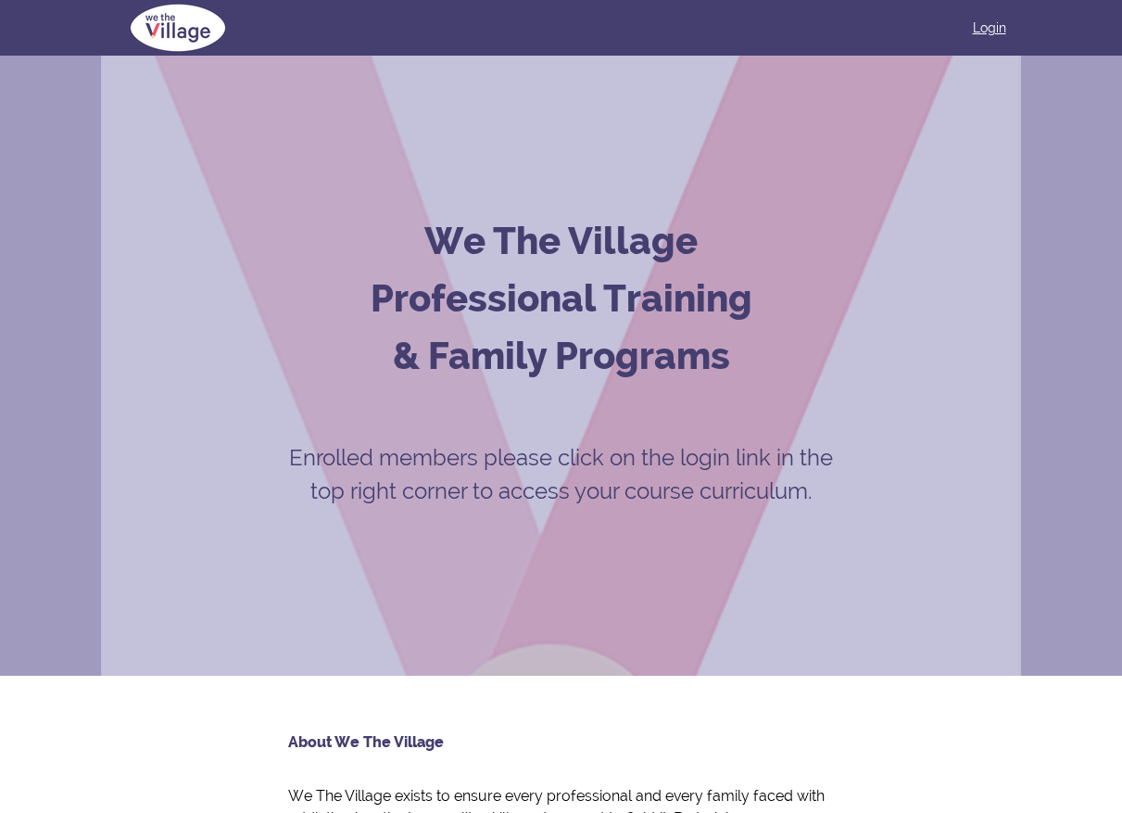
click at [988, 26] on link "Login" at bounding box center [989, 28] width 33 height 19
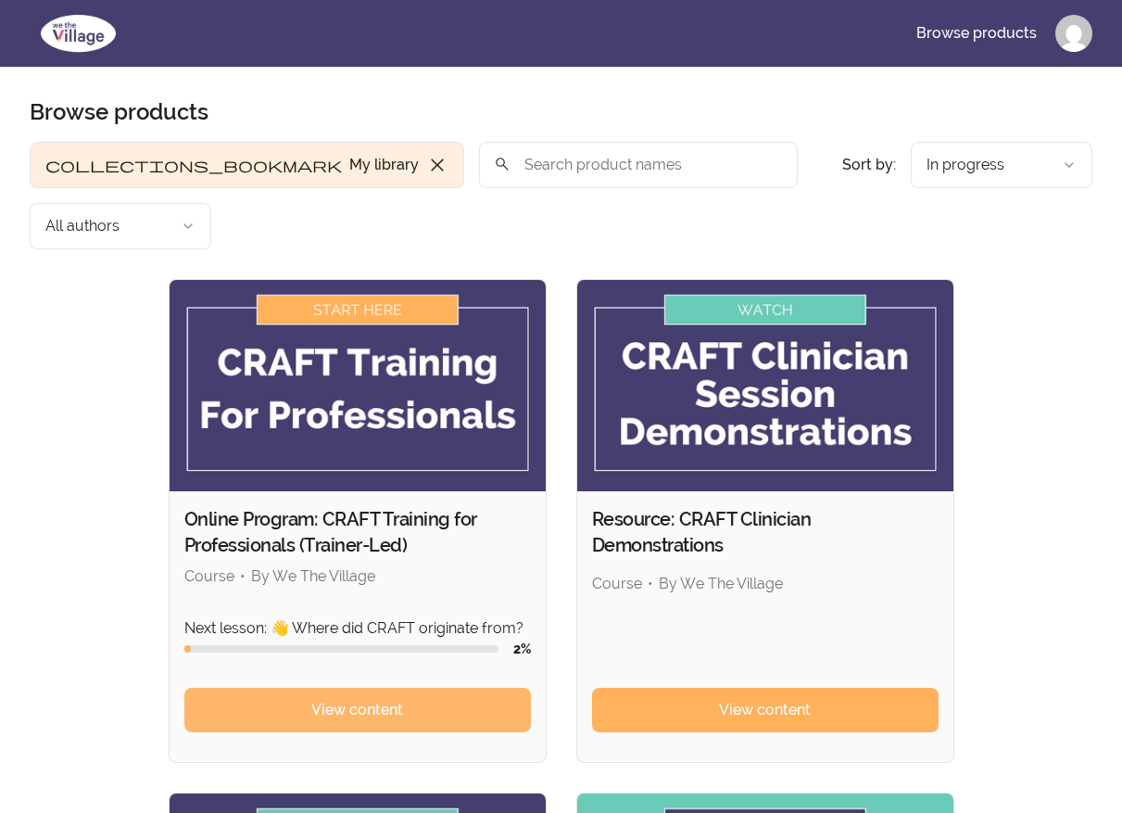
click at [360, 699] on span "View content" at bounding box center [357, 710] width 92 height 22
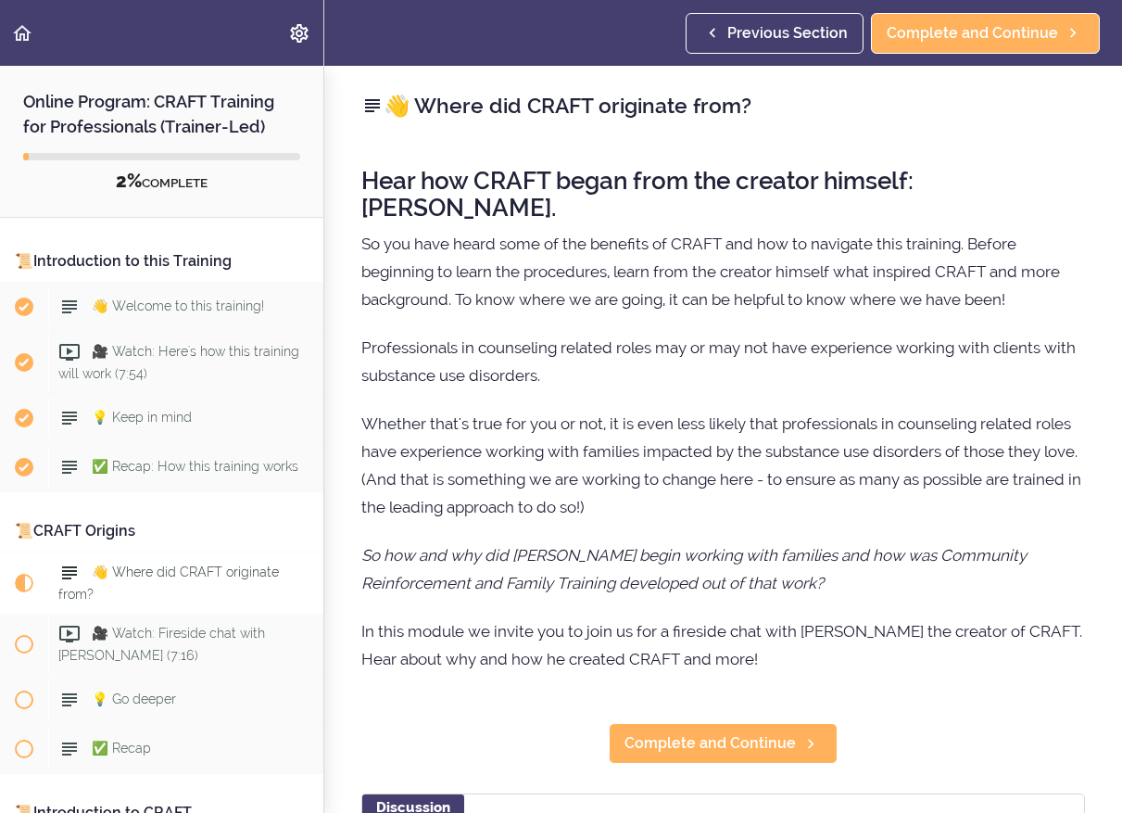
click at [173, 576] on span "👋 Where did CRAFT originate from?" at bounding box center [168, 582] width 221 height 36
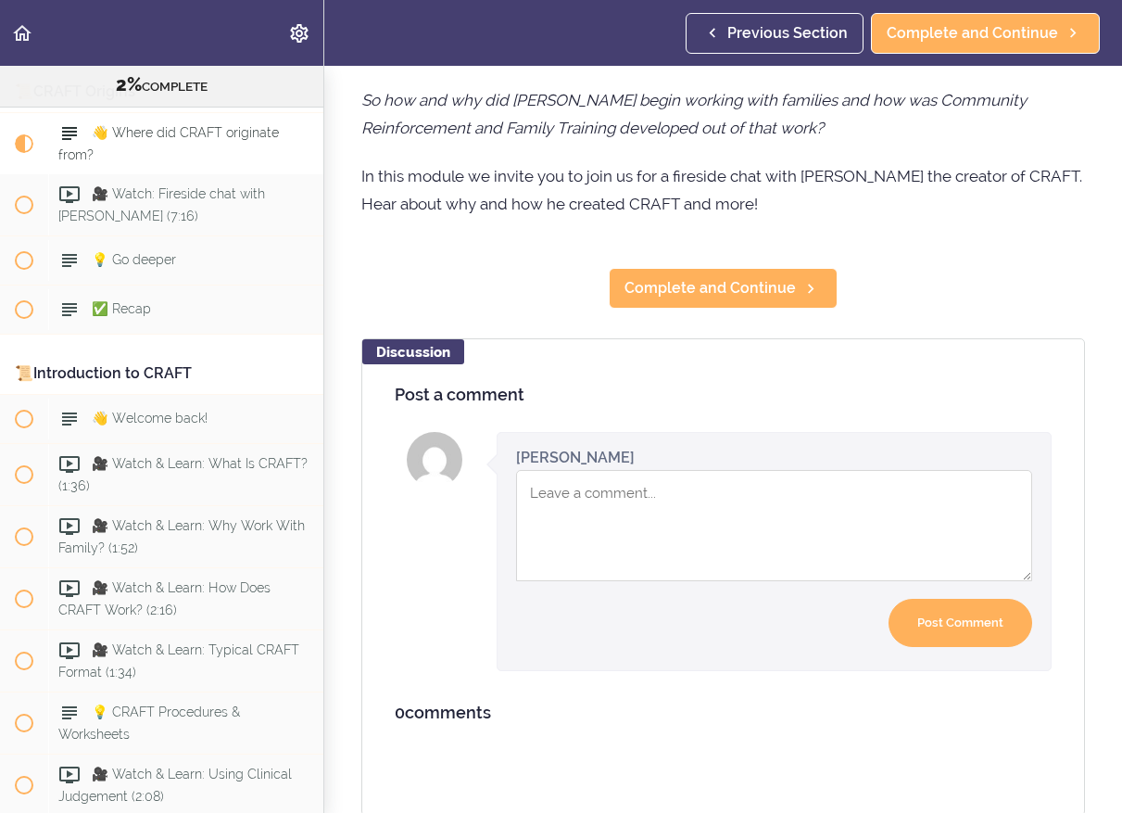
scroll to position [453, 0]
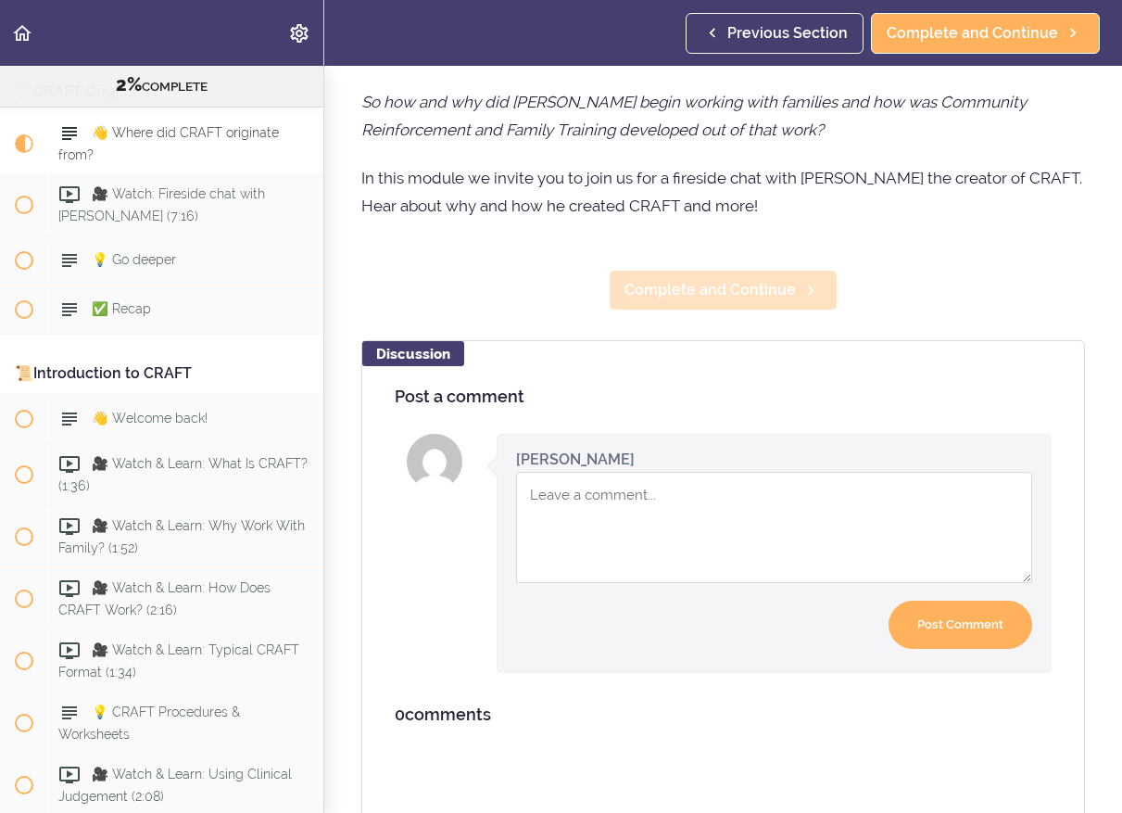
click at [769, 295] on span "Complete and Continue" at bounding box center [710, 290] width 171 height 22
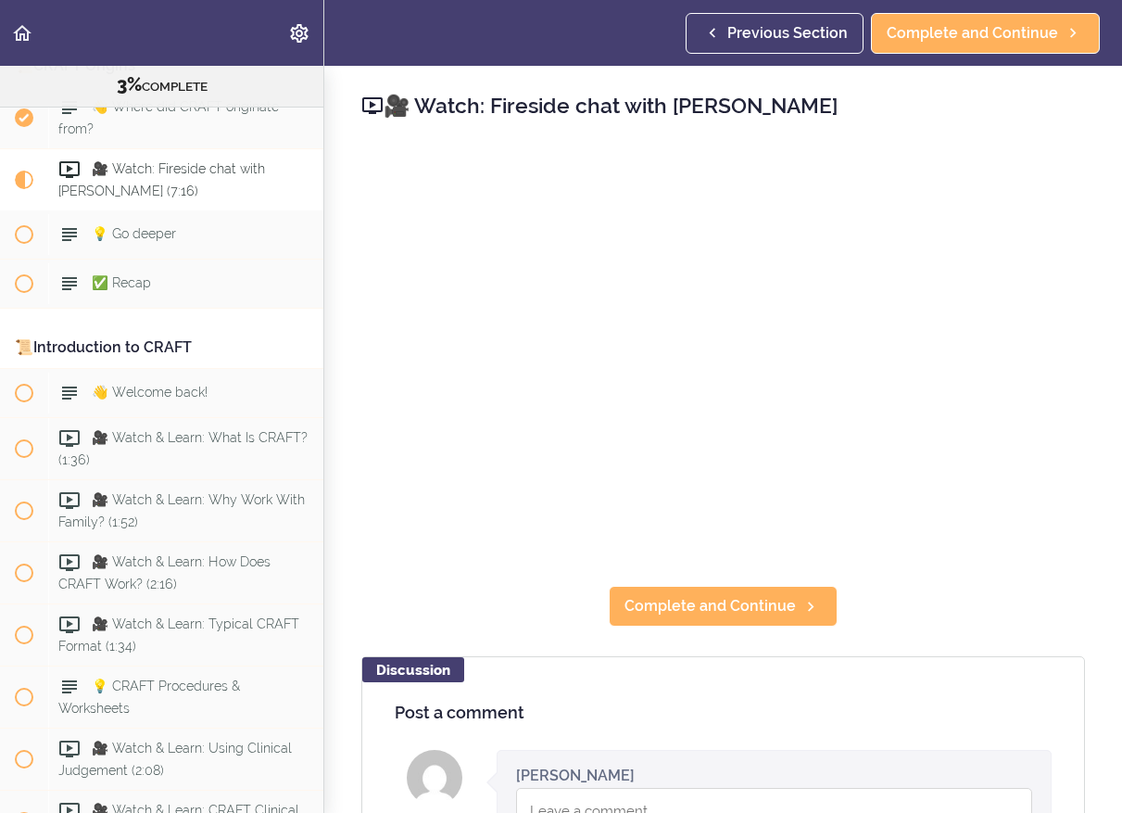
scroll to position [455, 0]
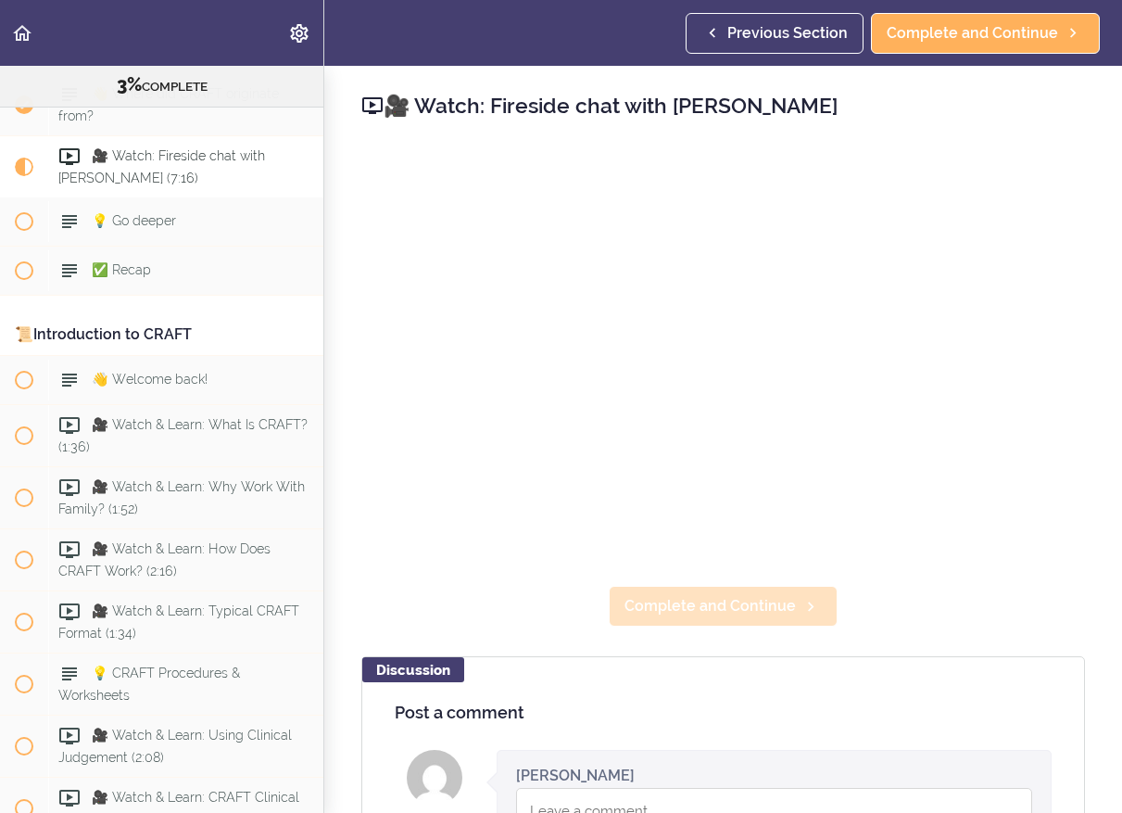
click at [715, 605] on span "Complete and Continue" at bounding box center [710, 606] width 171 height 22
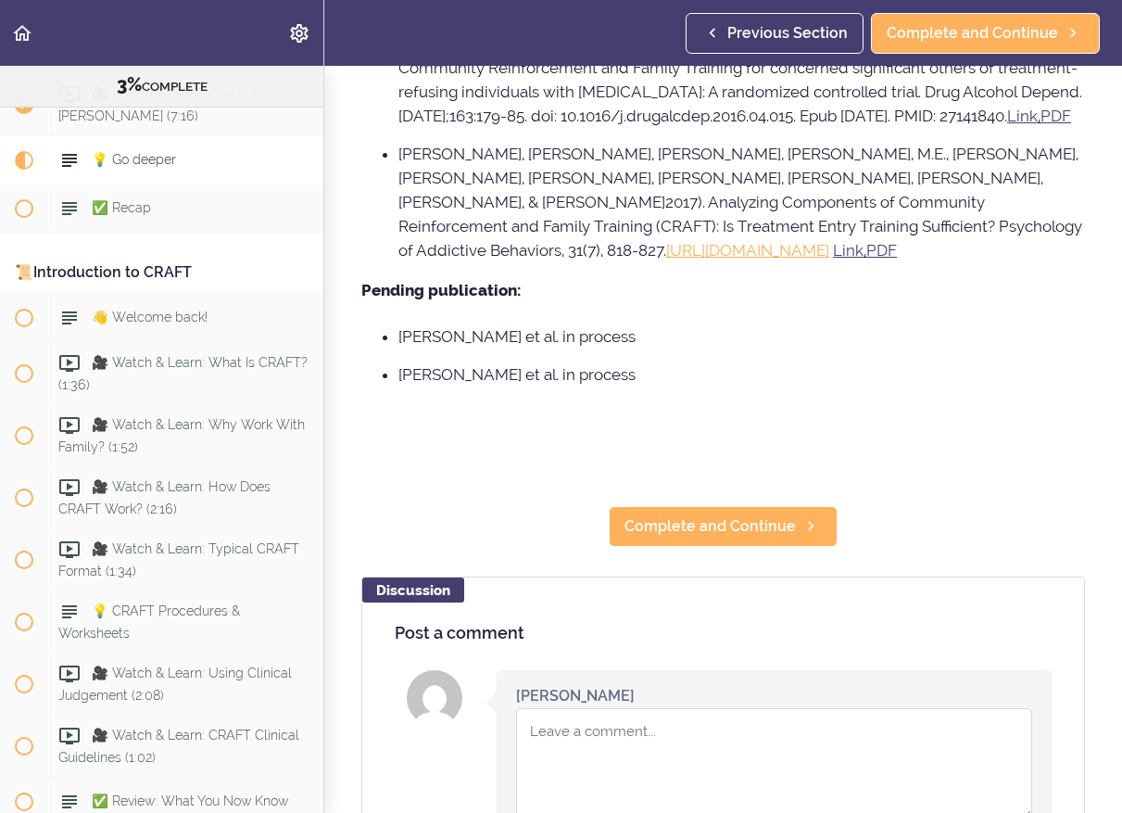
scroll to position [1873, 0]
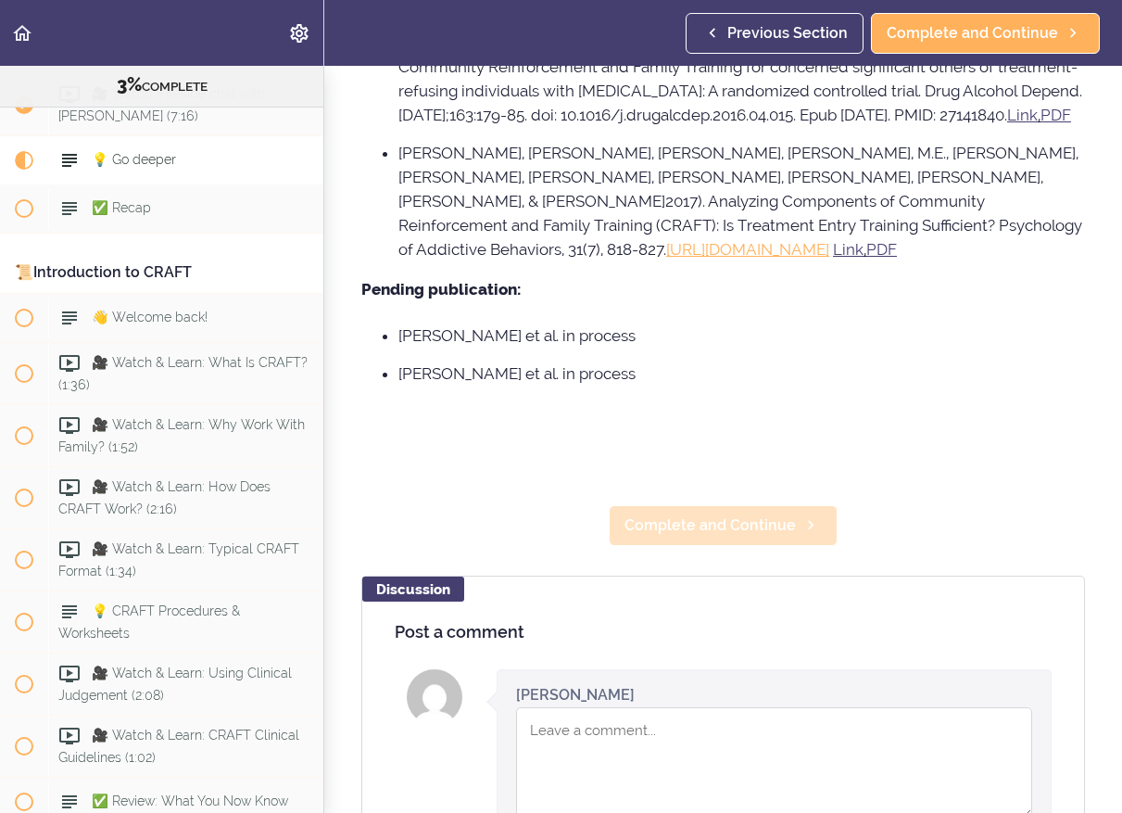
click at [800, 515] on icon at bounding box center [811, 524] width 22 height 19
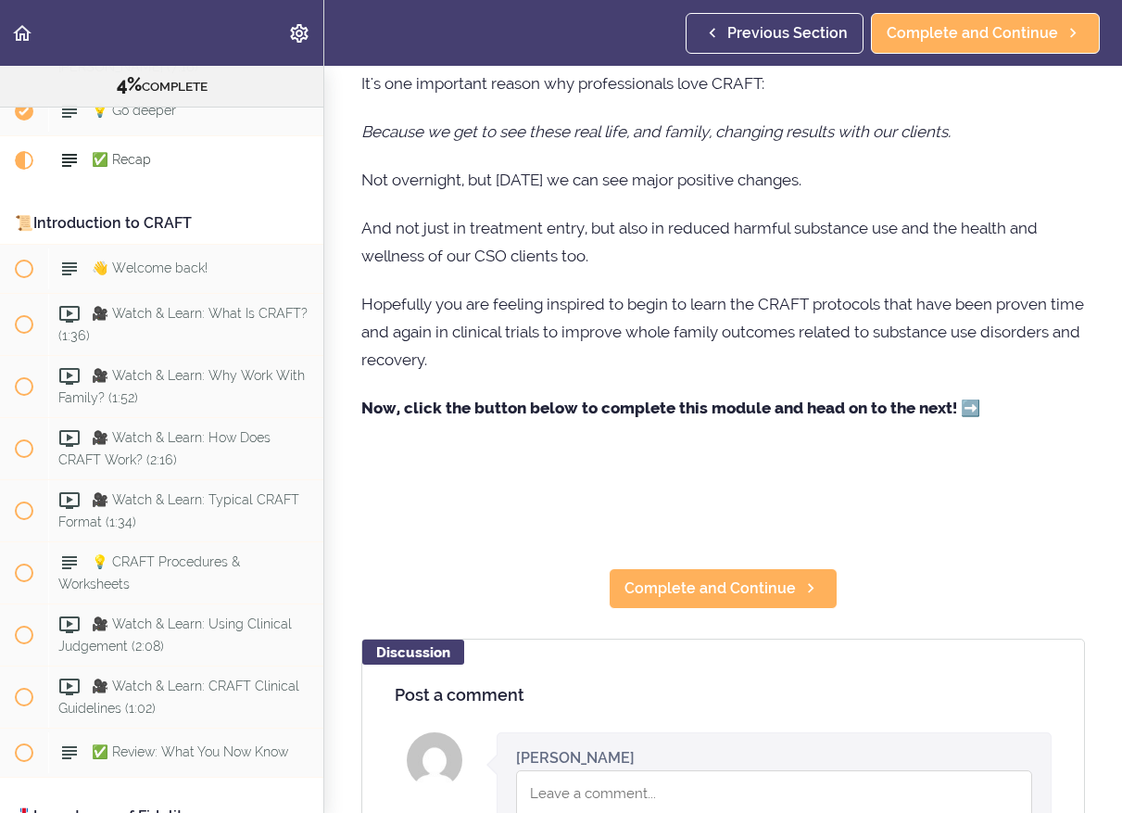
scroll to position [288, 0]
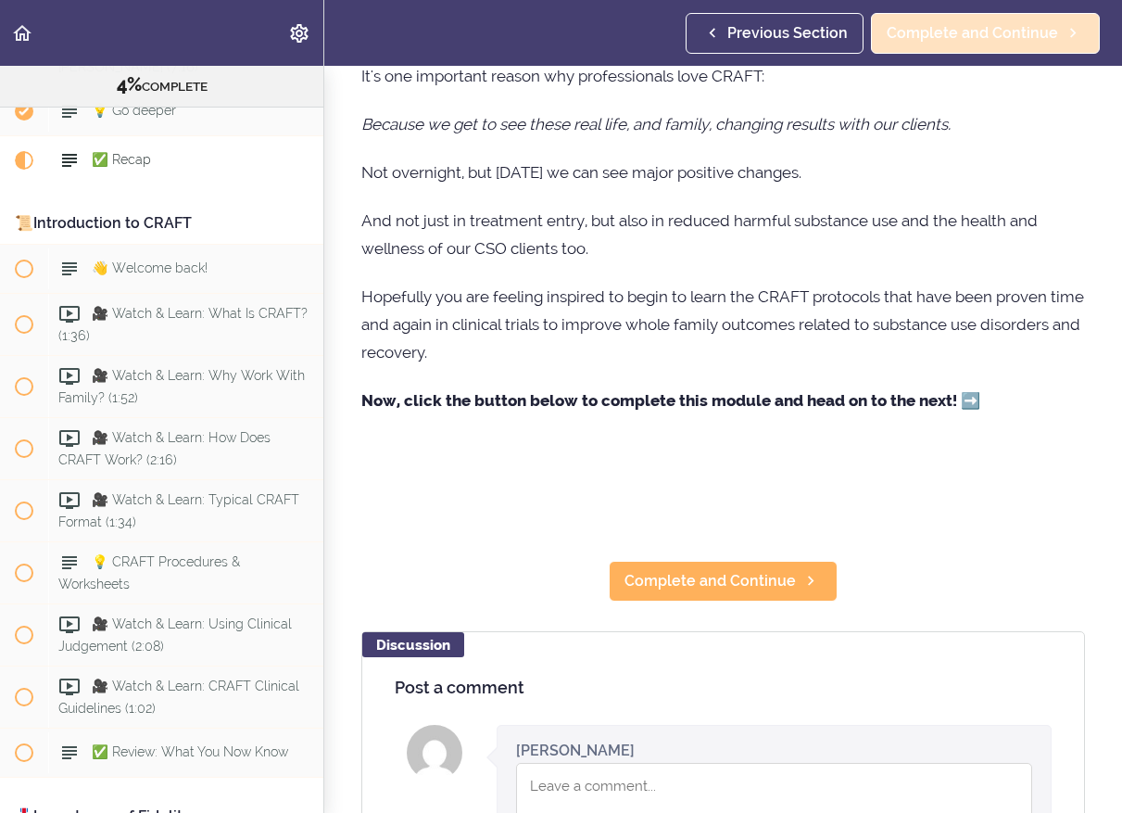
click at [1002, 40] on span "Complete and Continue" at bounding box center [972, 33] width 171 height 22
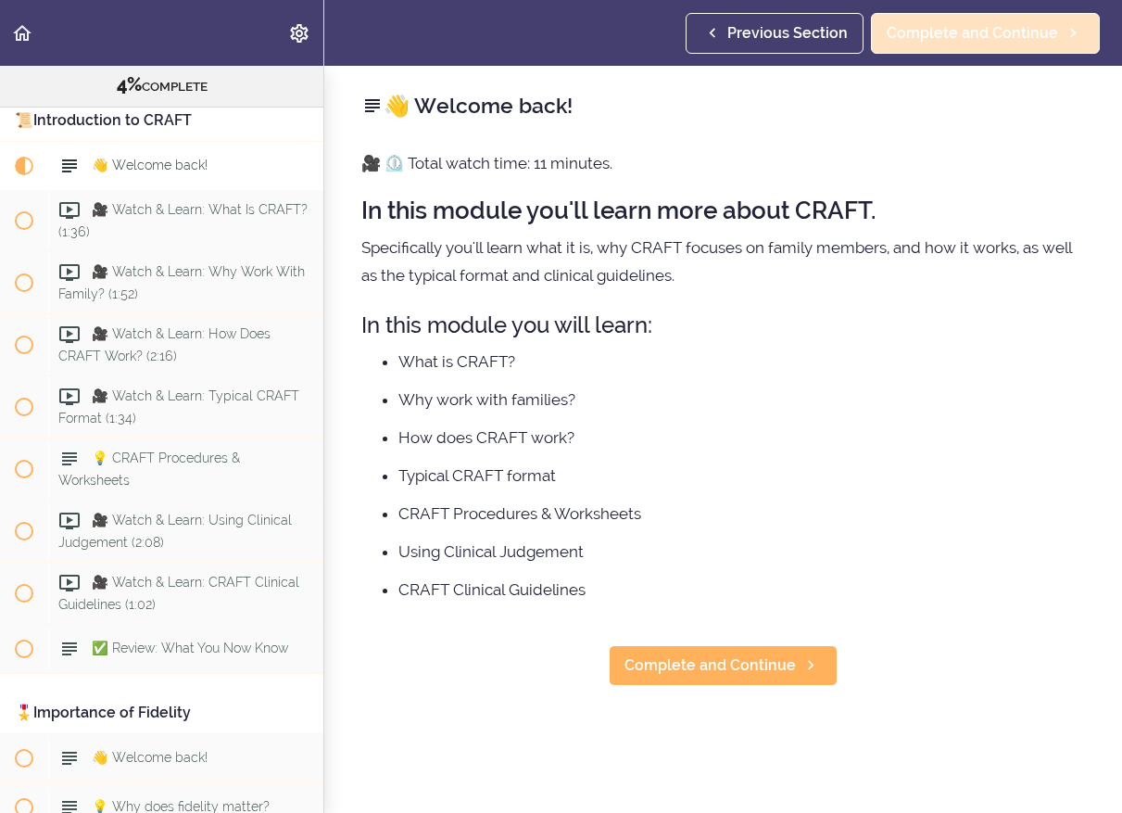
scroll to position [675, 0]
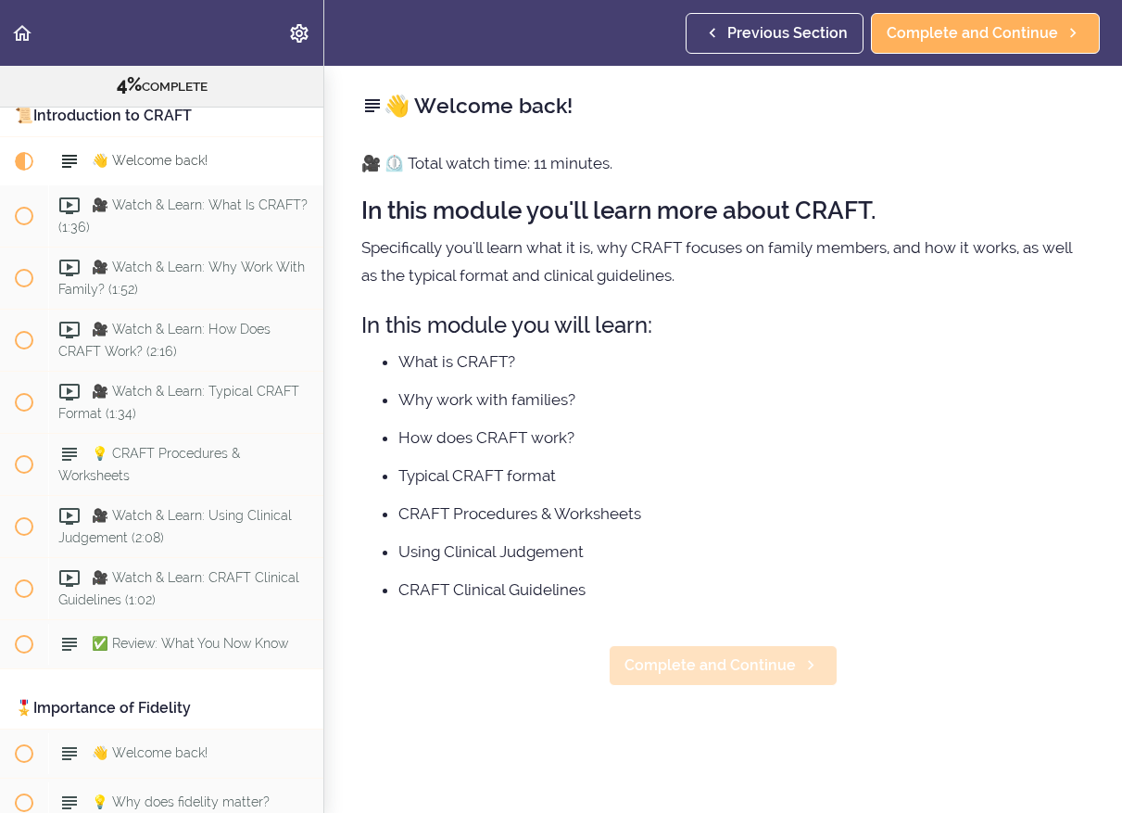
click at [700, 664] on span "Complete and Continue" at bounding box center [710, 665] width 171 height 22
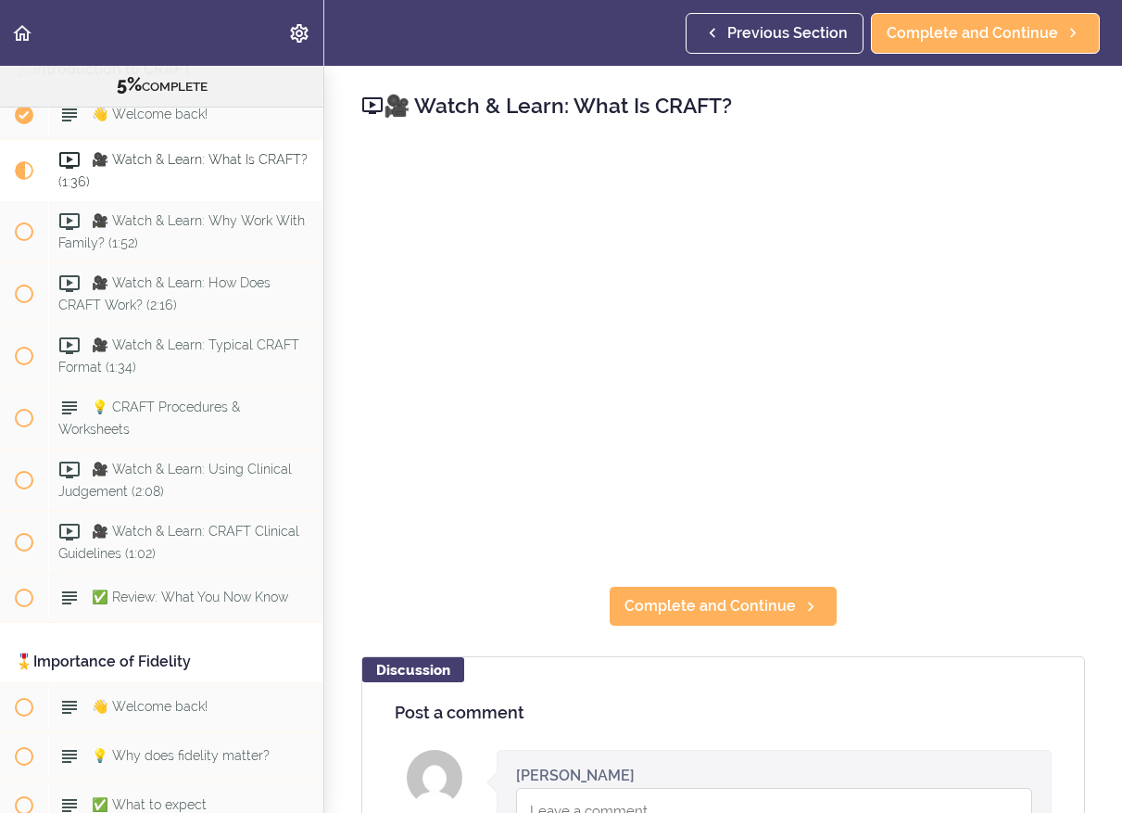
scroll to position [724, 0]
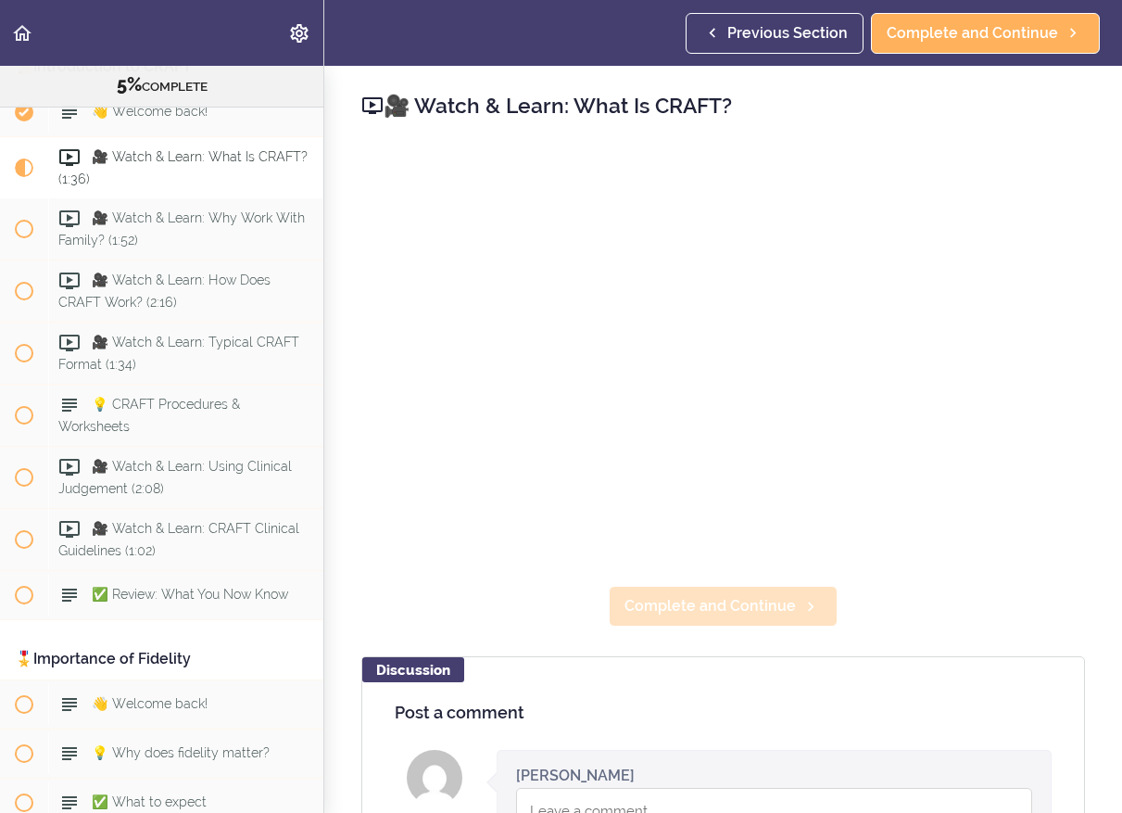
click at [718, 605] on span "Complete and Continue" at bounding box center [710, 606] width 171 height 22
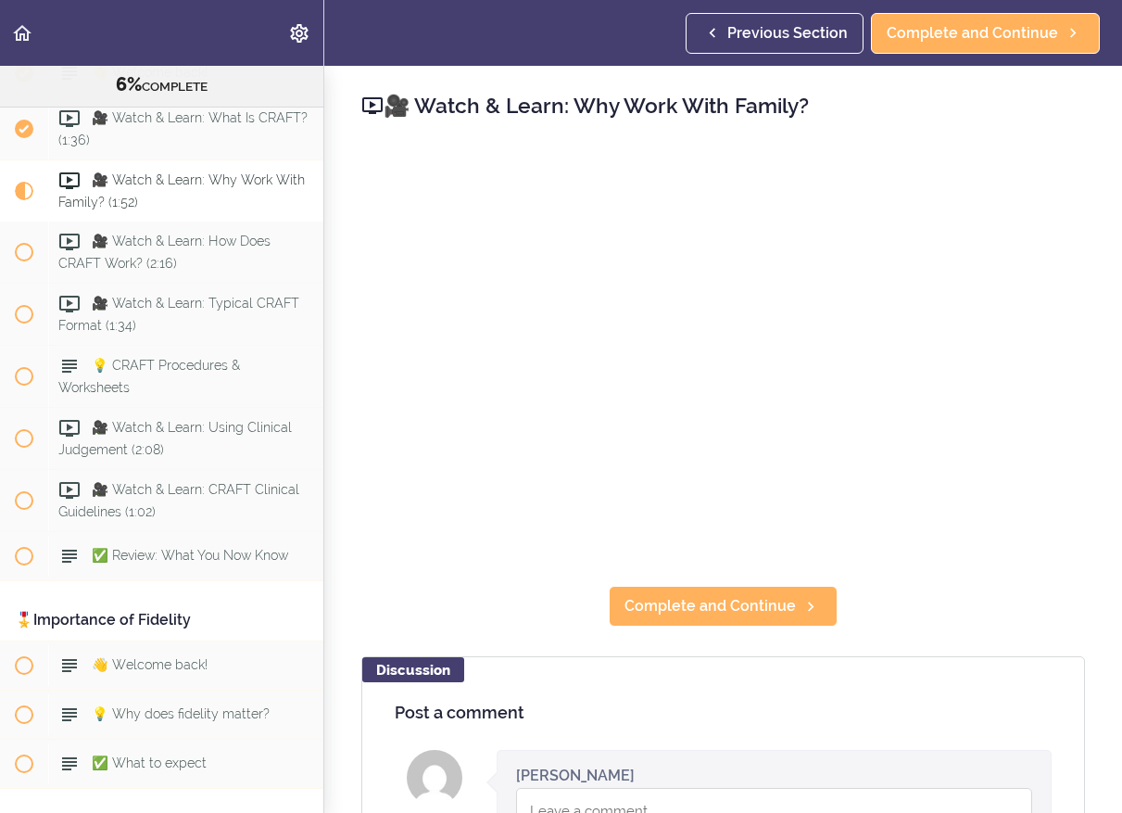
scroll to position [786, 0]
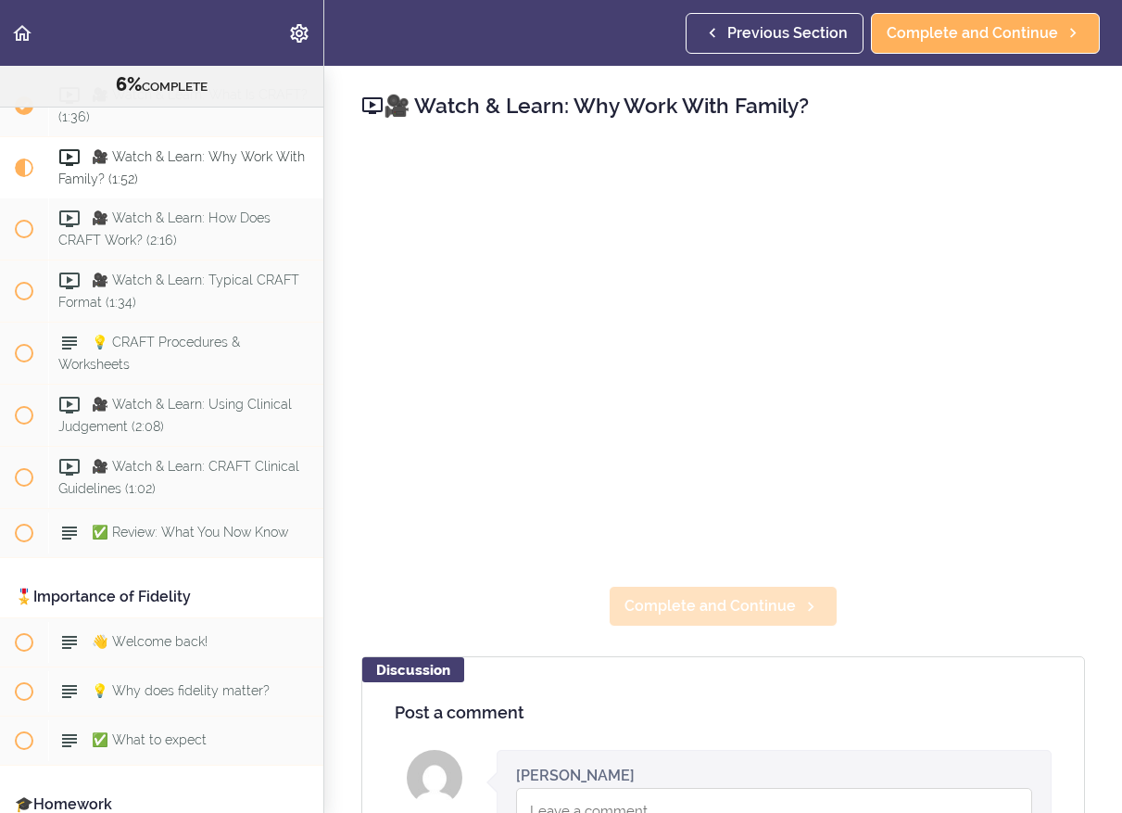
click at [700, 607] on span "Complete and Continue" at bounding box center [710, 606] width 171 height 22
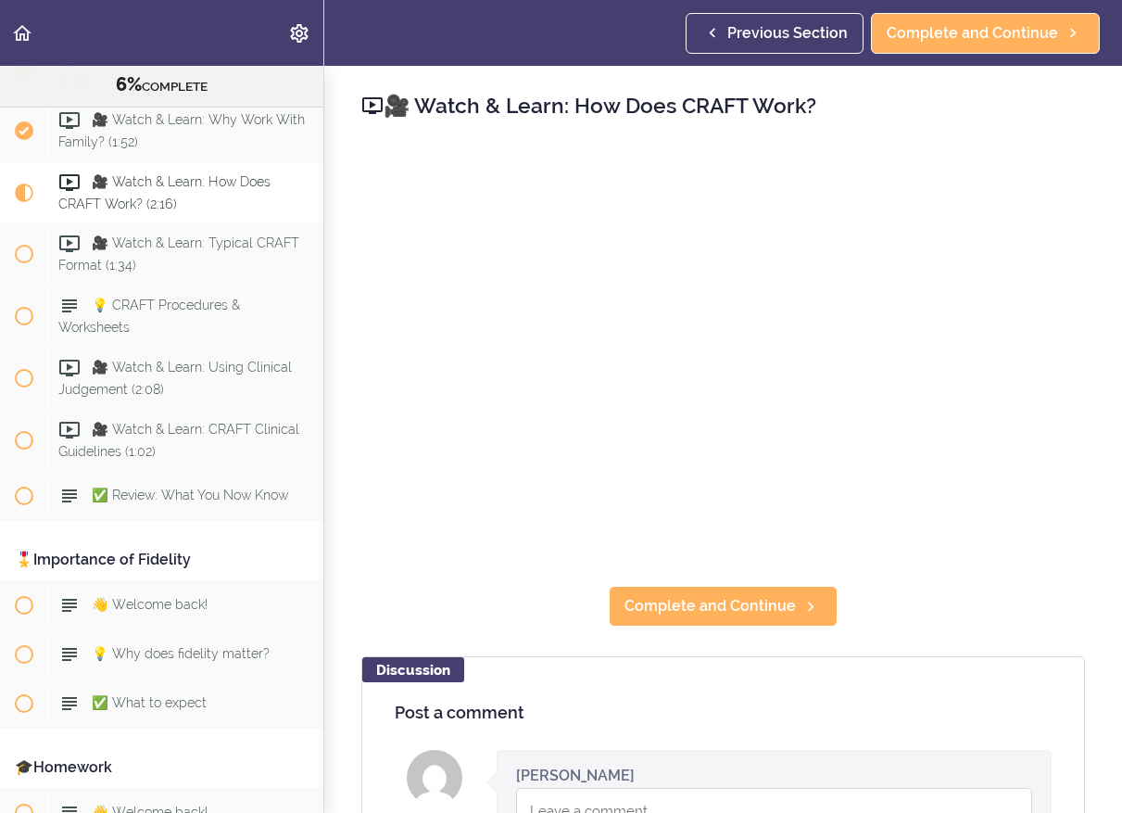
scroll to position [848, 0]
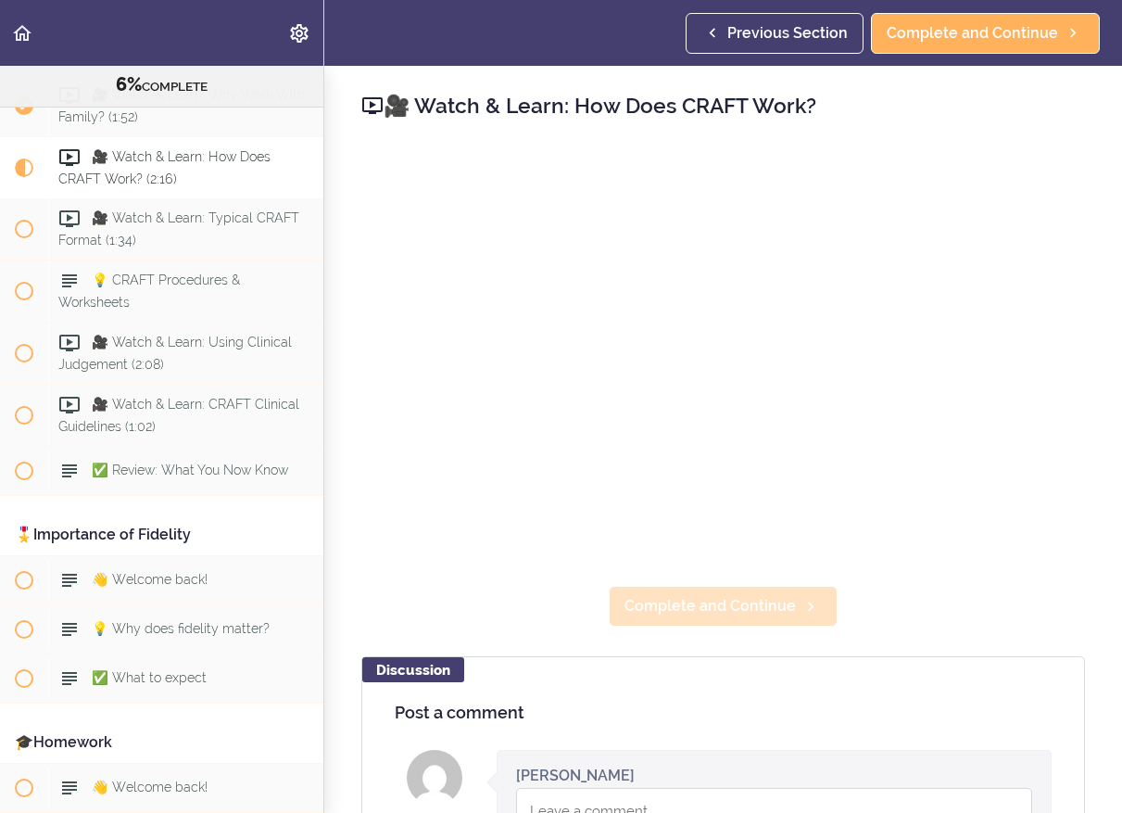
click at [741, 616] on span "Complete and Continue" at bounding box center [710, 606] width 171 height 22
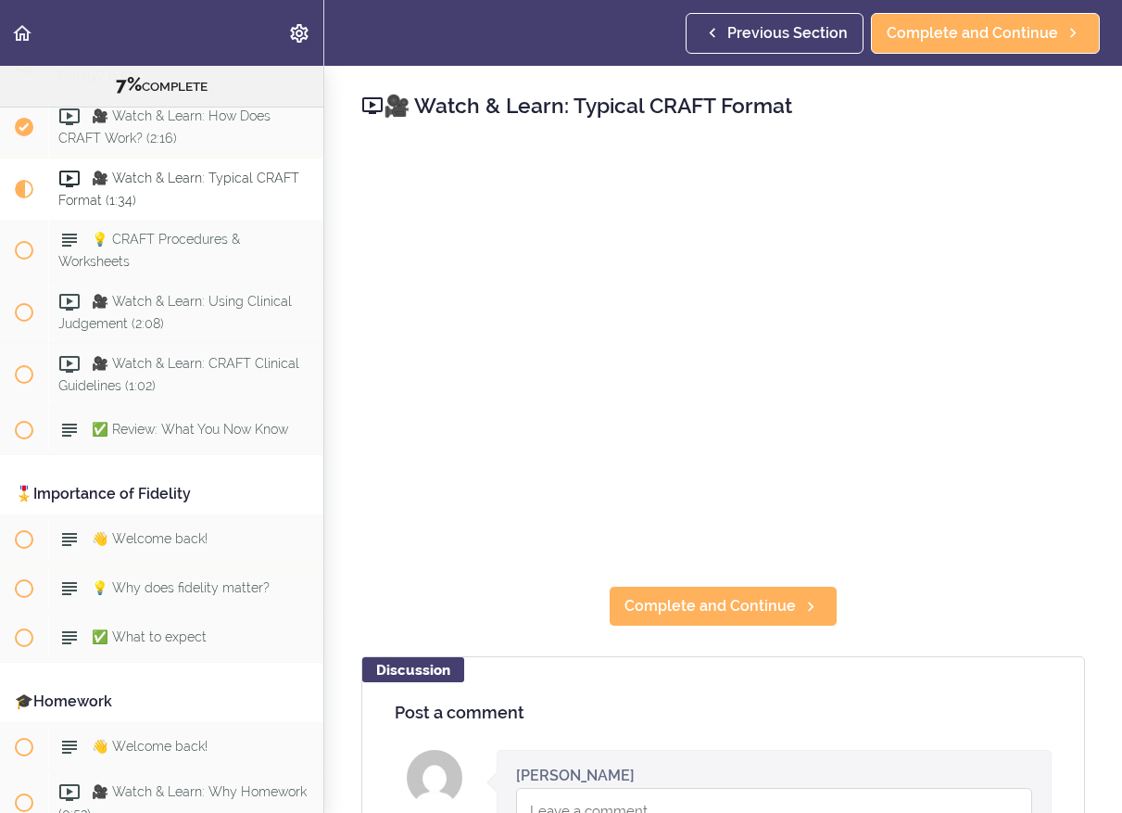
scroll to position [909, 0]
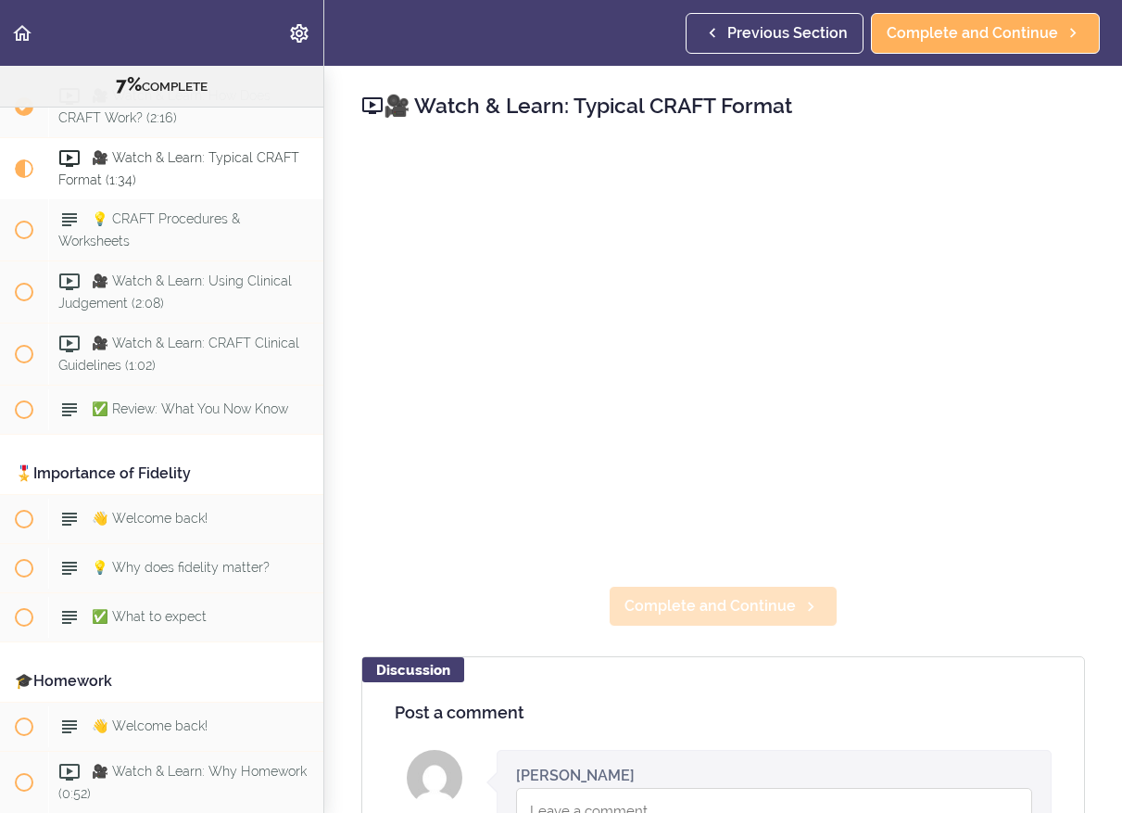
click at [765, 599] on span "Complete and Continue" at bounding box center [710, 606] width 171 height 22
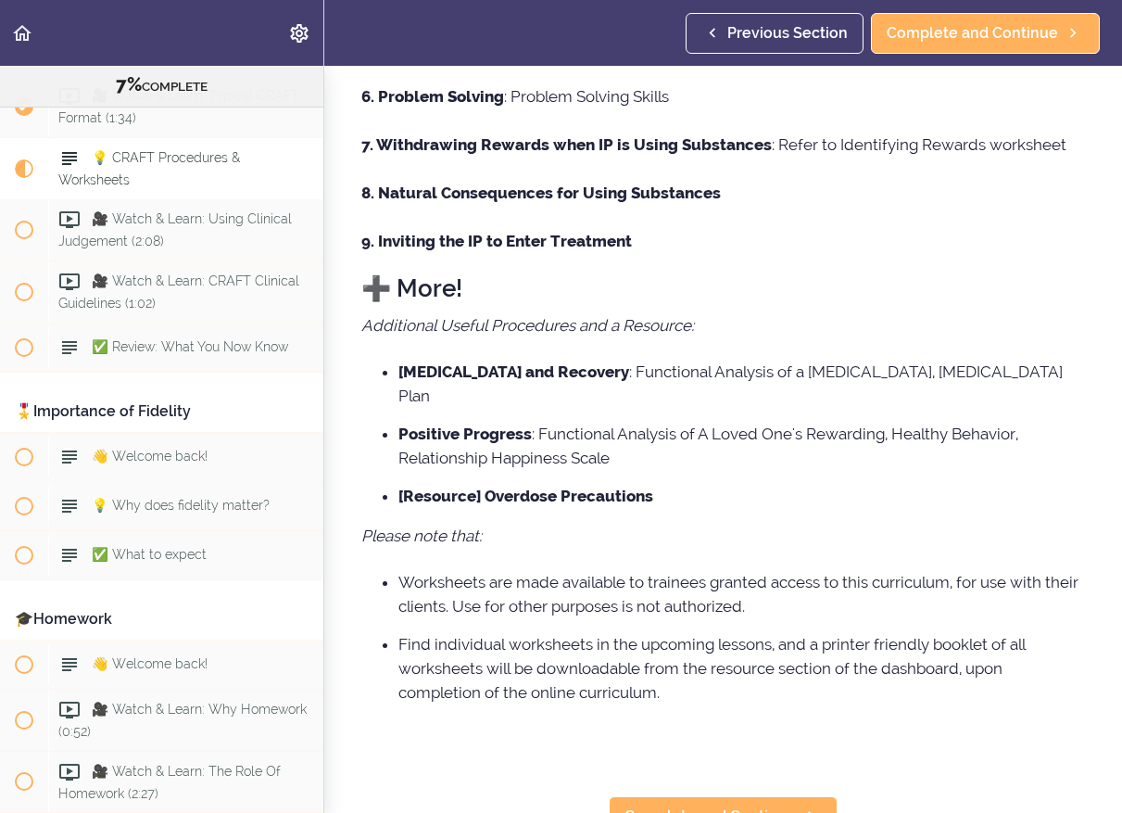
scroll to position [629, 0]
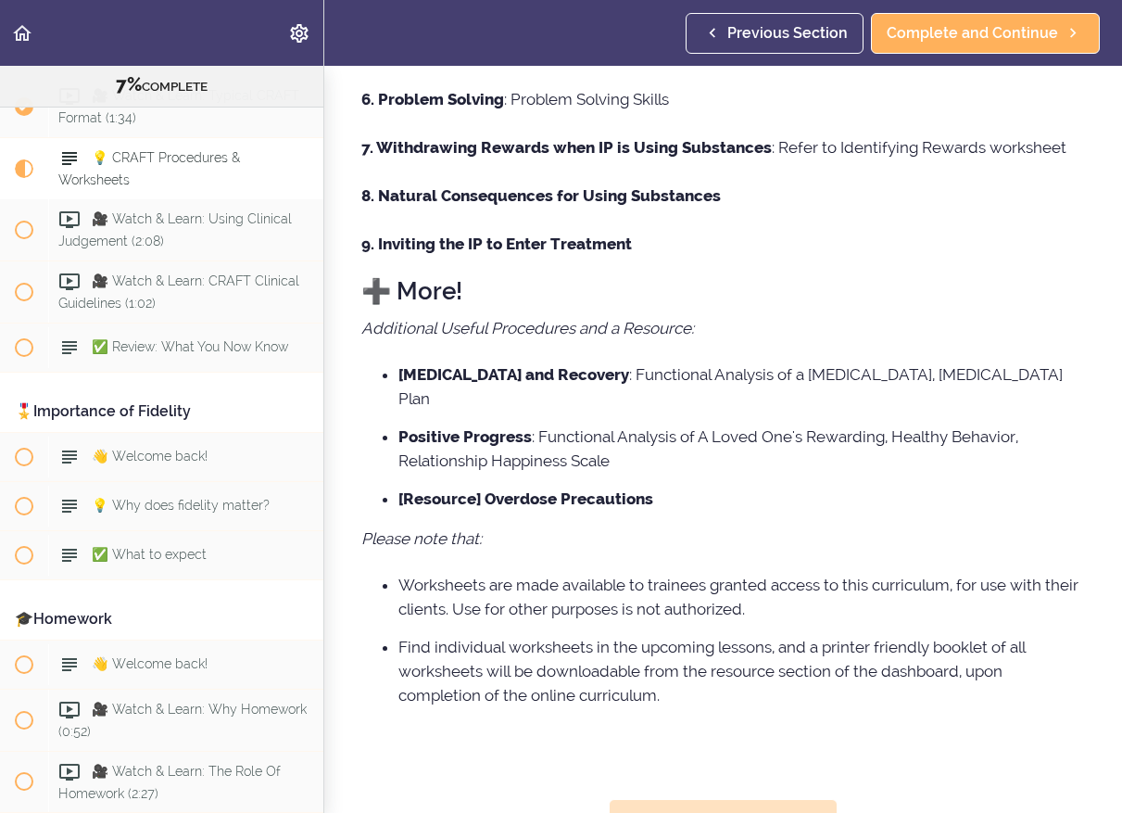
click at [728, 808] on span "Complete and Continue" at bounding box center [710, 819] width 171 height 22
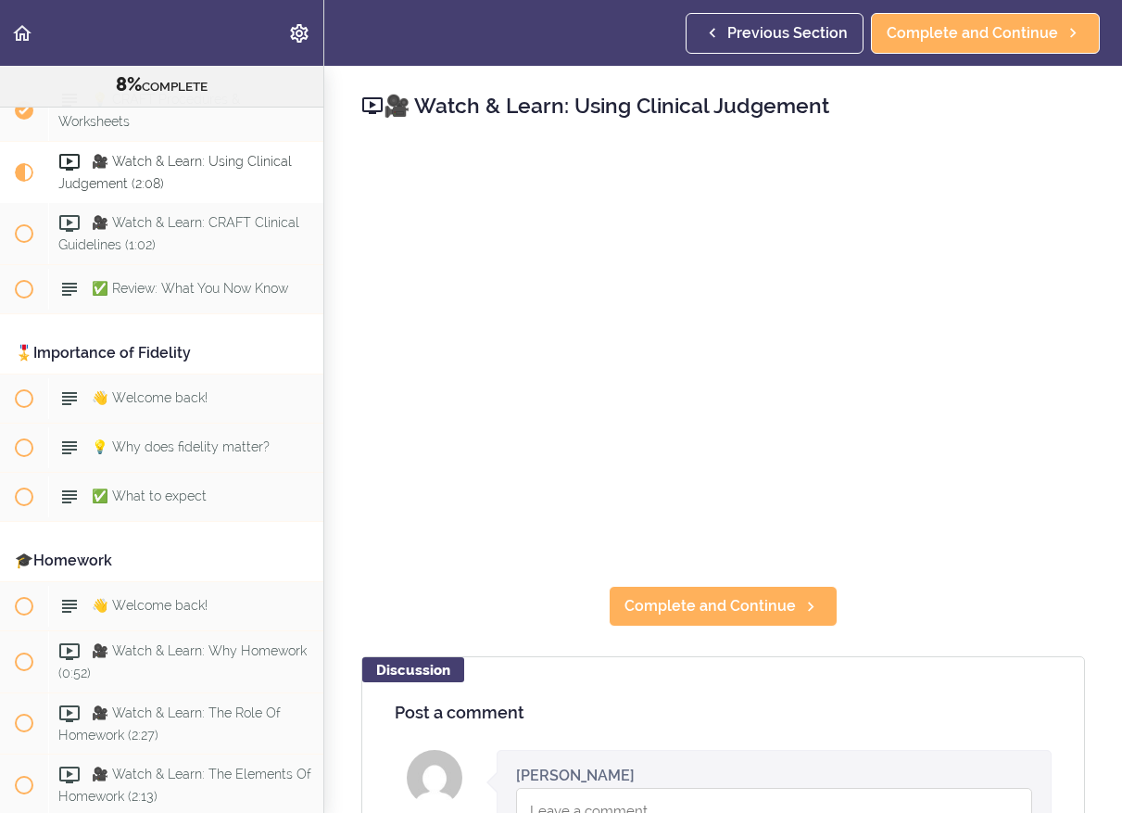
scroll to position [1033, 0]
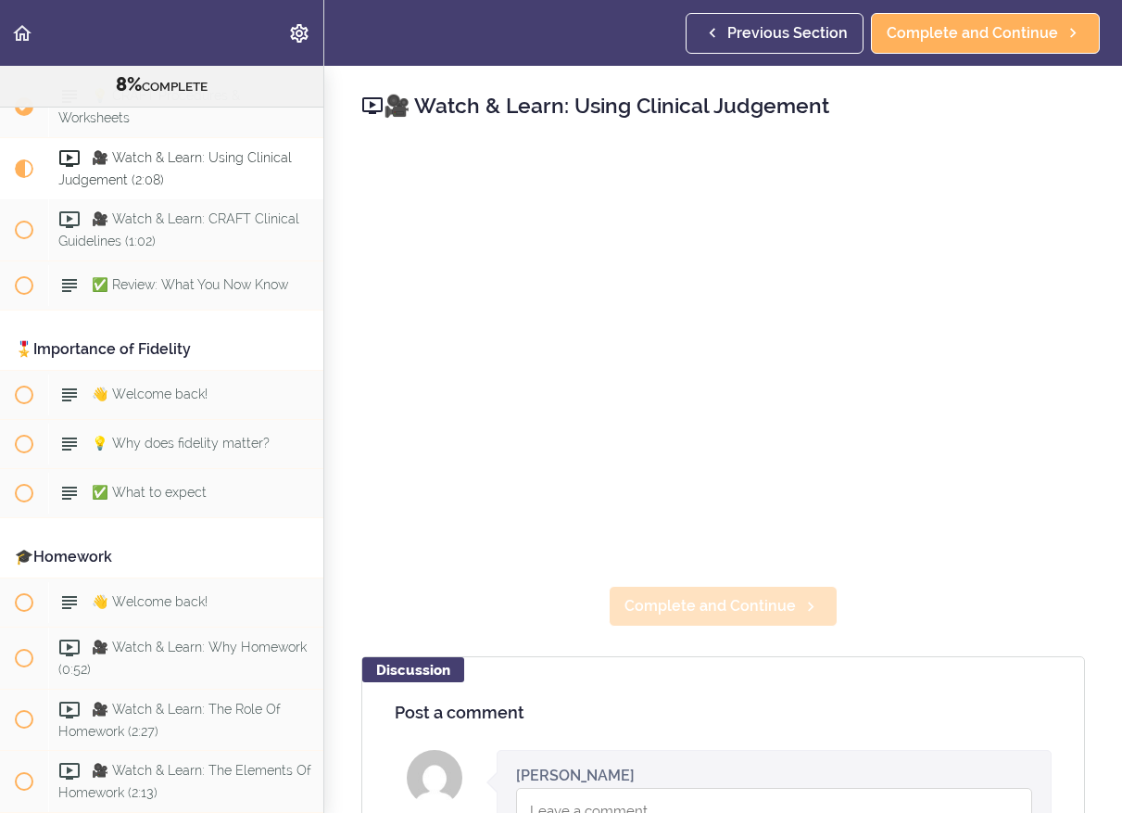
click at [746, 605] on span "Complete and Continue" at bounding box center [710, 606] width 171 height 22
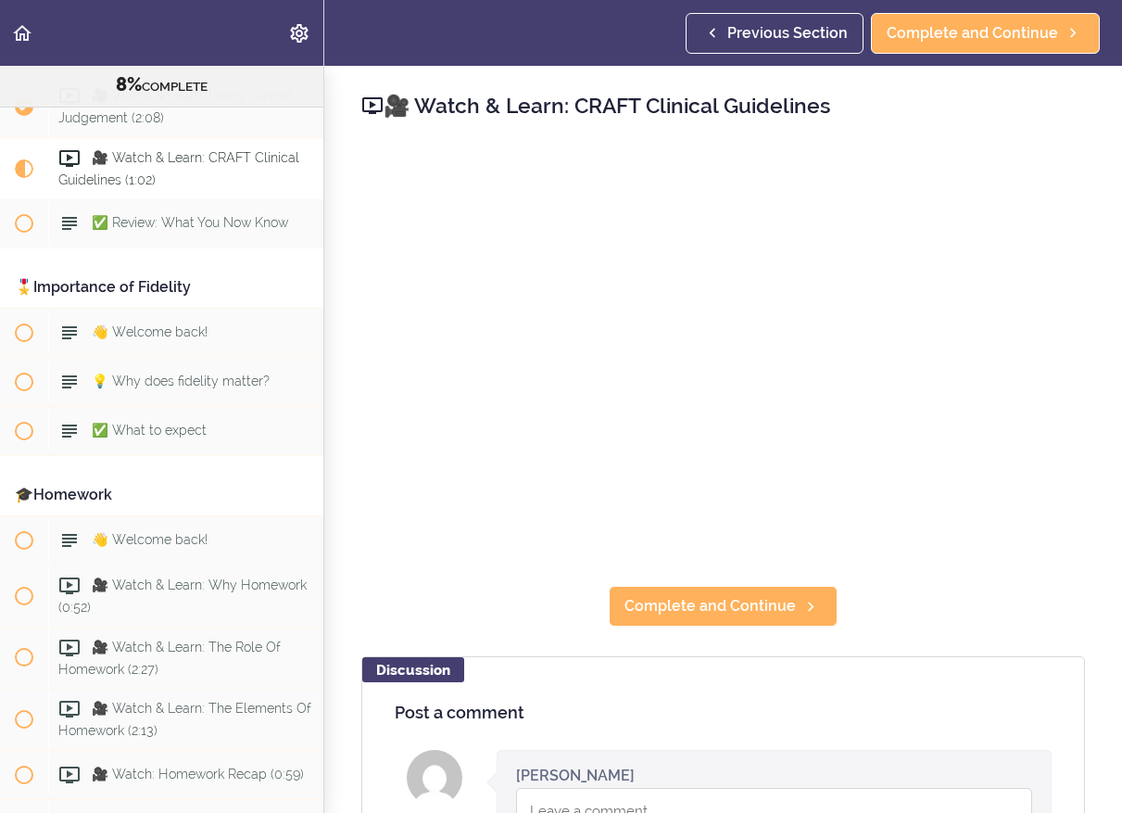
scroll to position [1, 0]
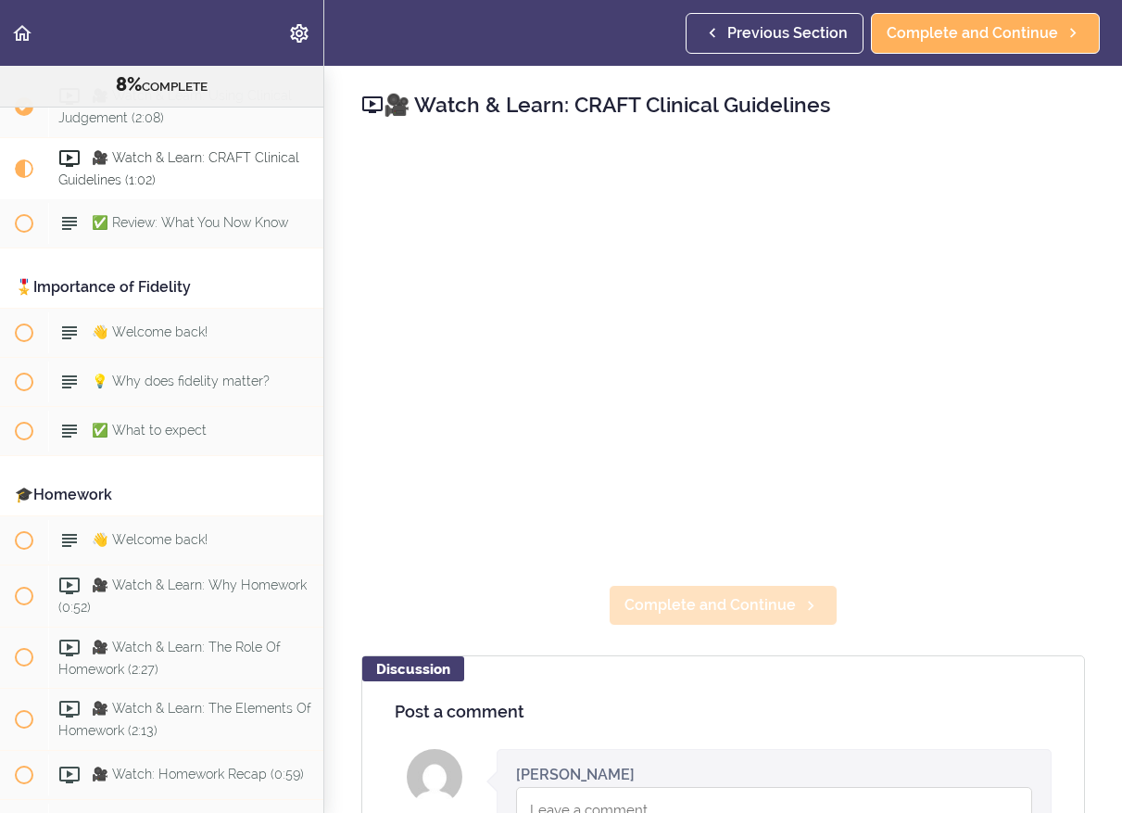
click at [799, 617] on link "Complete and Continue" at bounding box center [723, 605] width 229 height 41
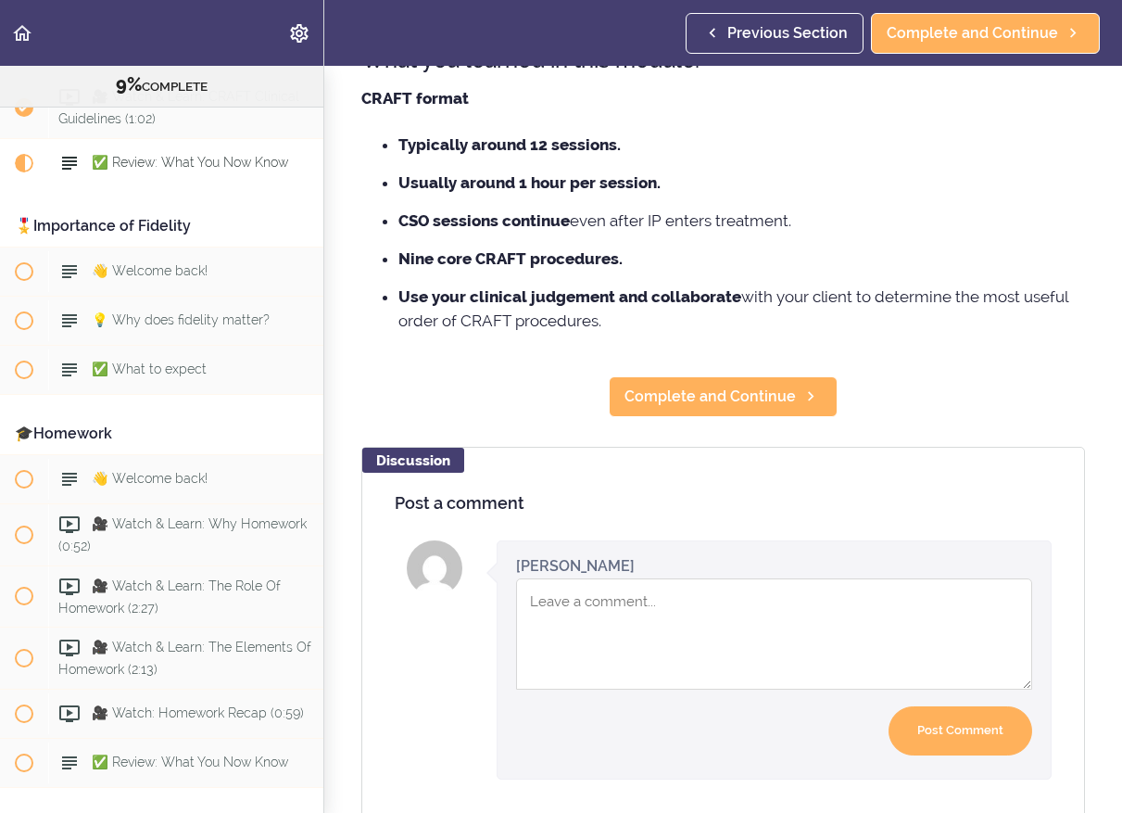
scroll to position [170, 0]
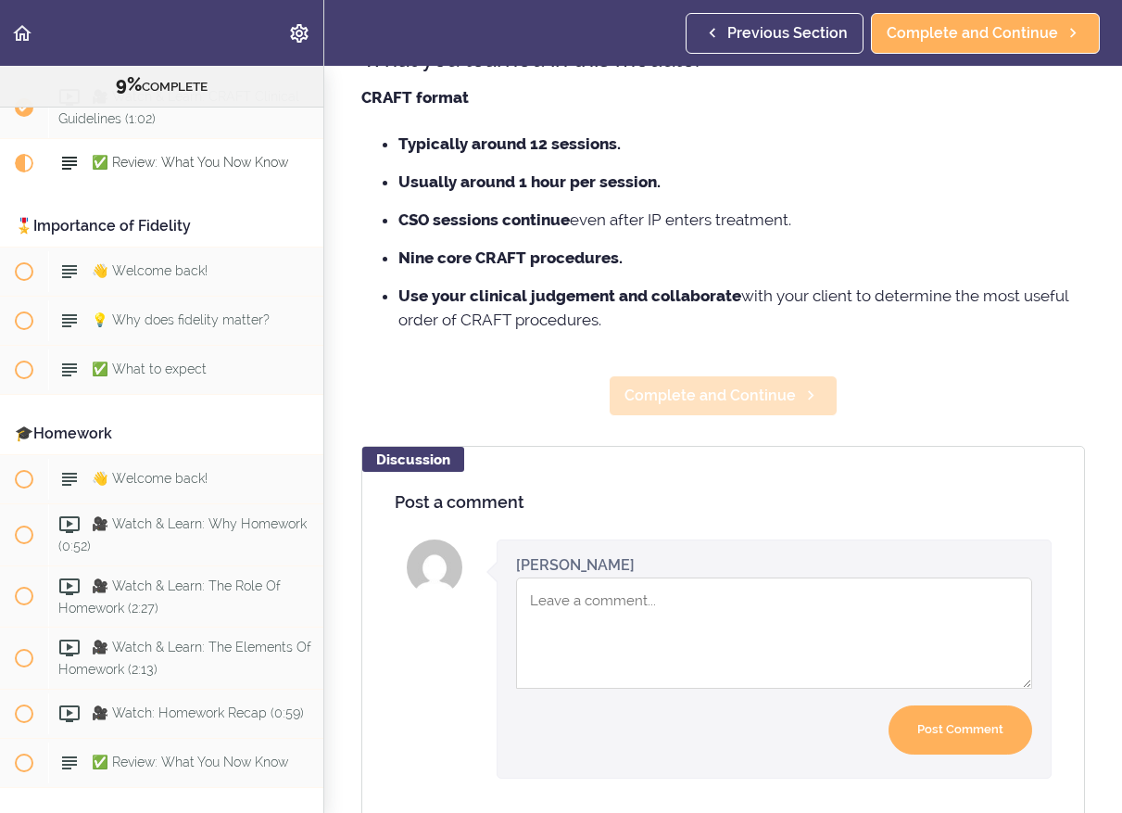
click at [791, 393] on span "Complete and Continue" at bounding box center [710, 396] width 171 height 22
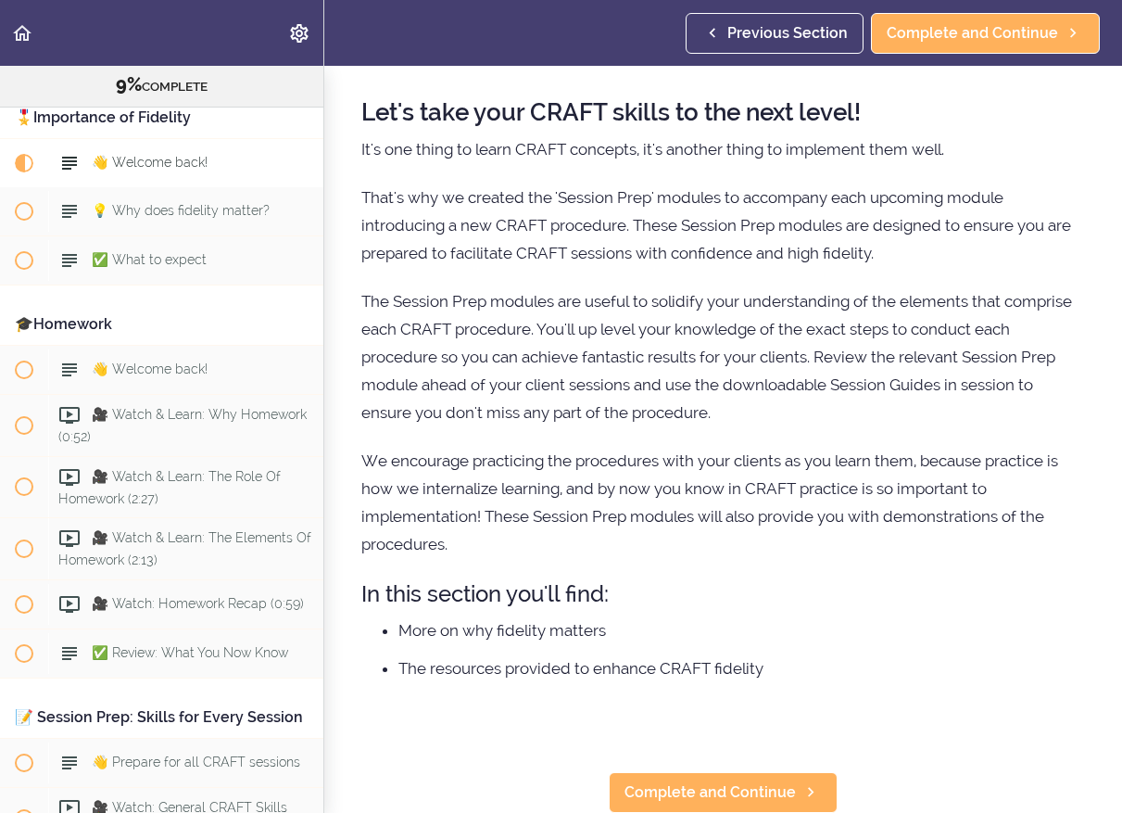
scroll to position [68, 0]
